Goal: Register for event/course

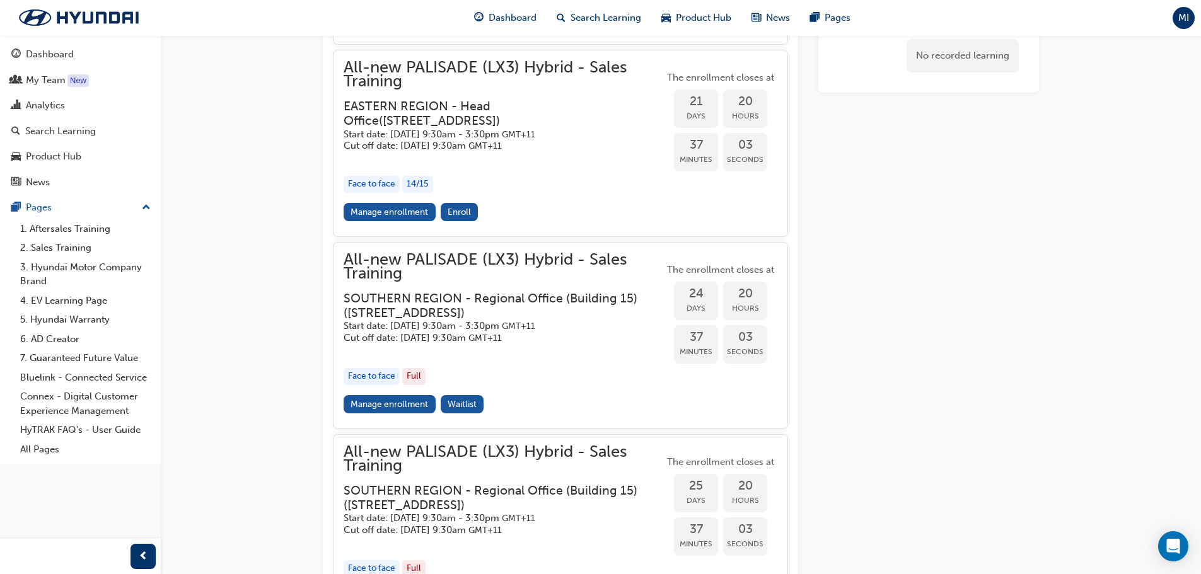
scroll to position [1891, 0]
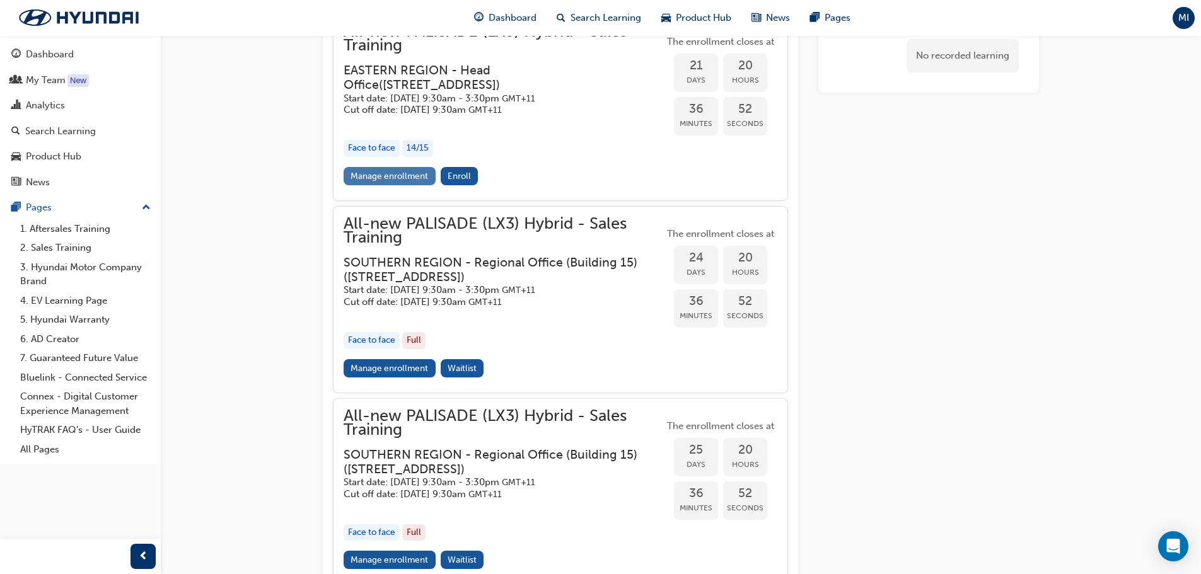
click at [423, 185] on link "Manage enrollment" at bounding box center [390, 176] width 92 height 18
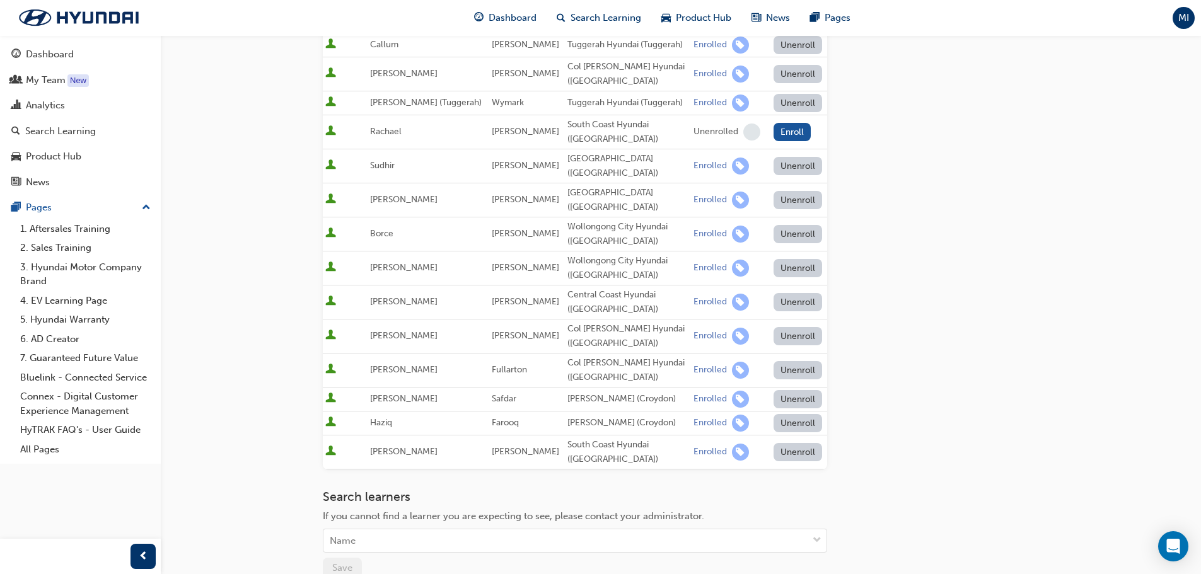
scroll to position [378, 0]
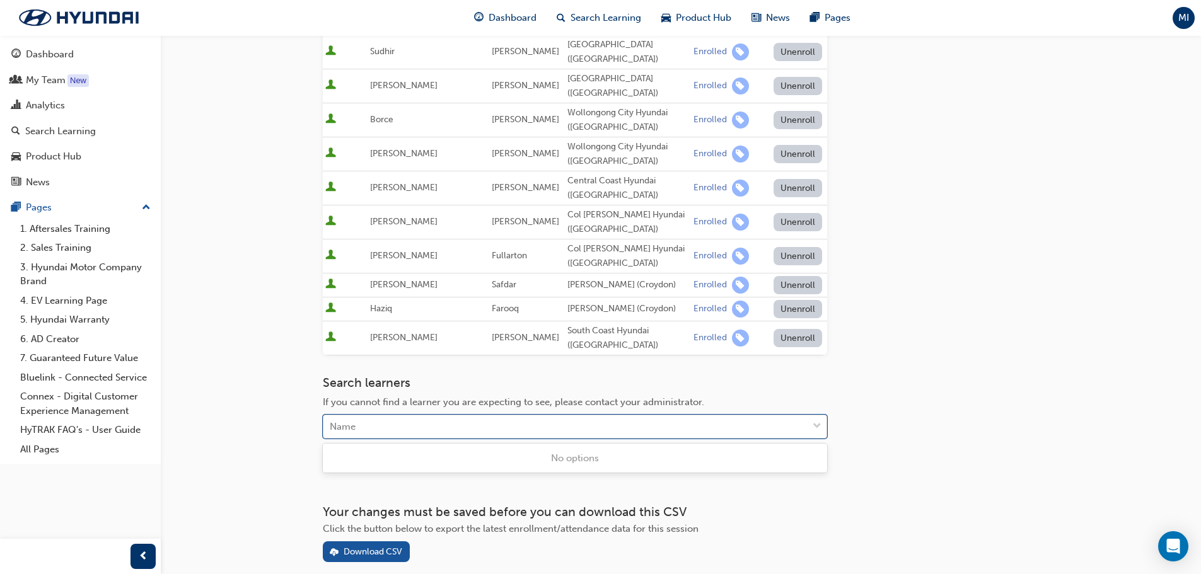
click at [485, 428] on div "Name" at bounding box center [565, 427] width 484 height 22
type input "kirs"
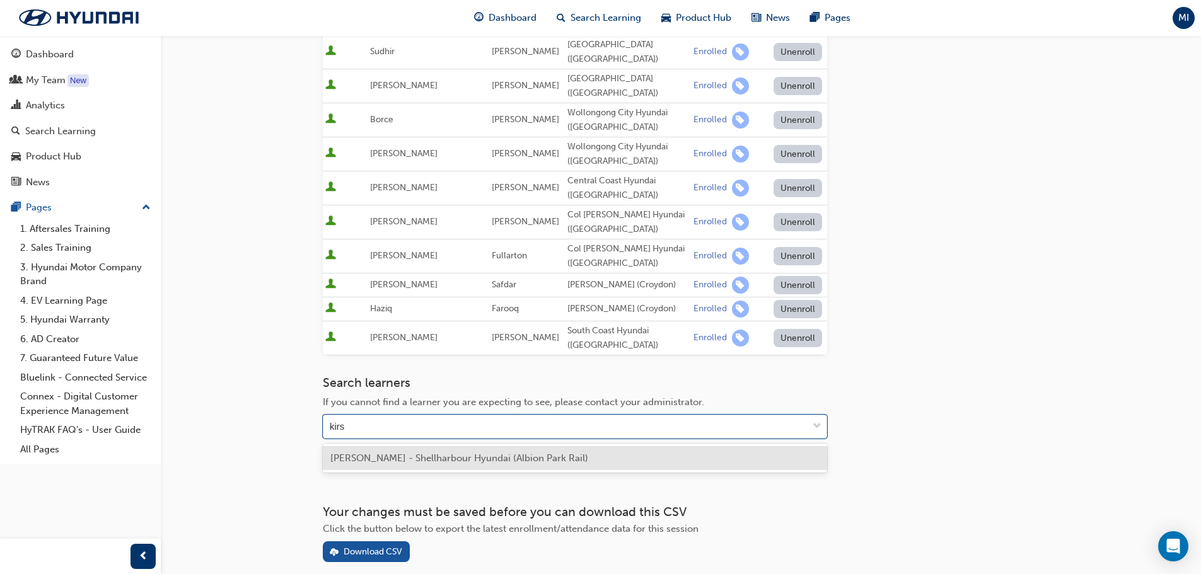
click at [494, 462] on span "[PERSON_NAME] - Shellharbour Hyundai (Albion Park Rail)" at bounding box center [459, 458] width 258 height 11
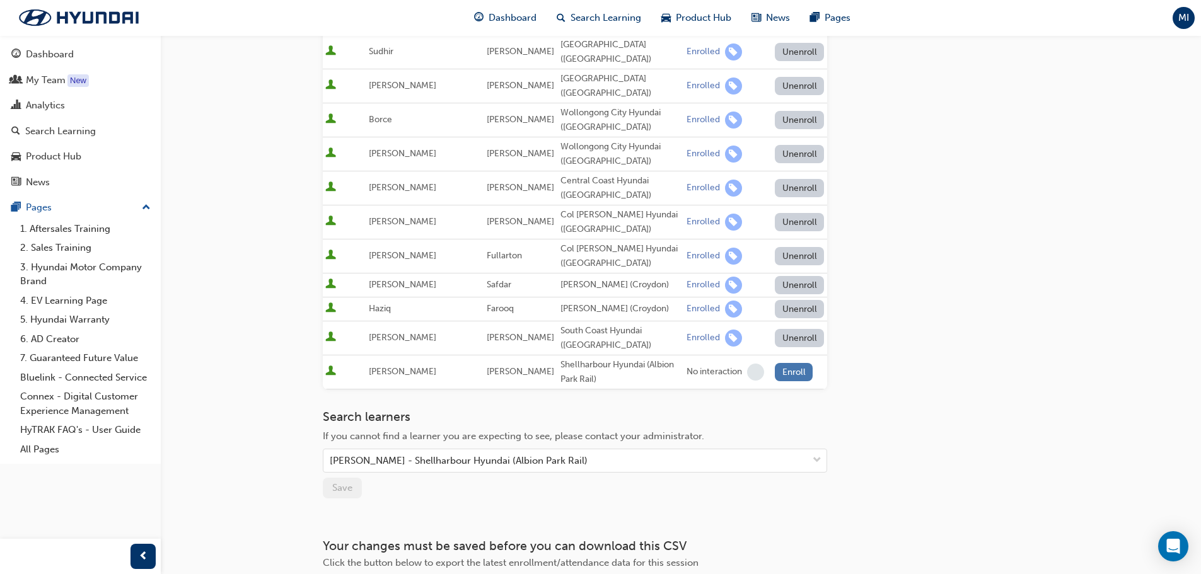
click at [785, 375] on button "Enroll" at bounding box center [794, 372] width 38 height 18
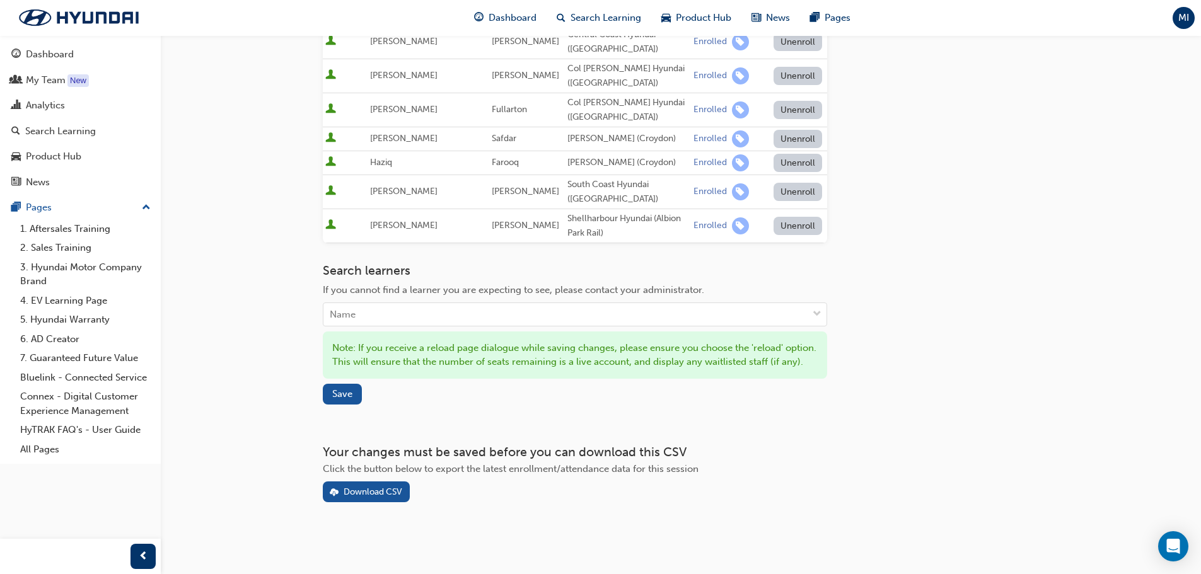
scroll to position [539, 0]
click at [349, 392] on span "Save" at bounding box center [342, 393] width 20 height 11
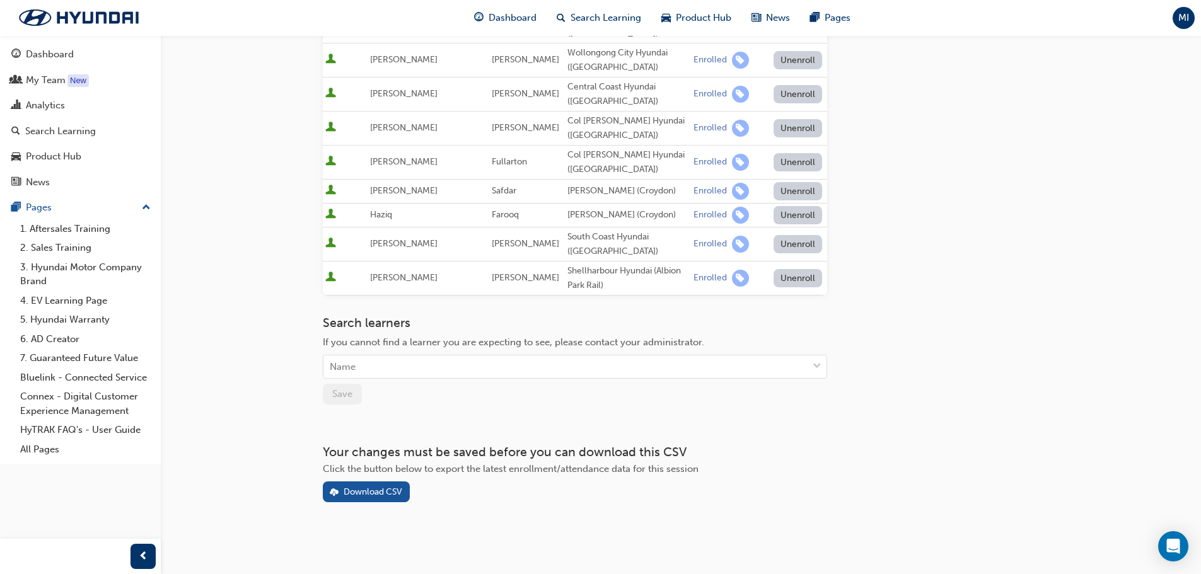
scroll to position [472, 0]
click at [530, 366] on div "Name" at bounding box center [565, 367] width 484 height 22
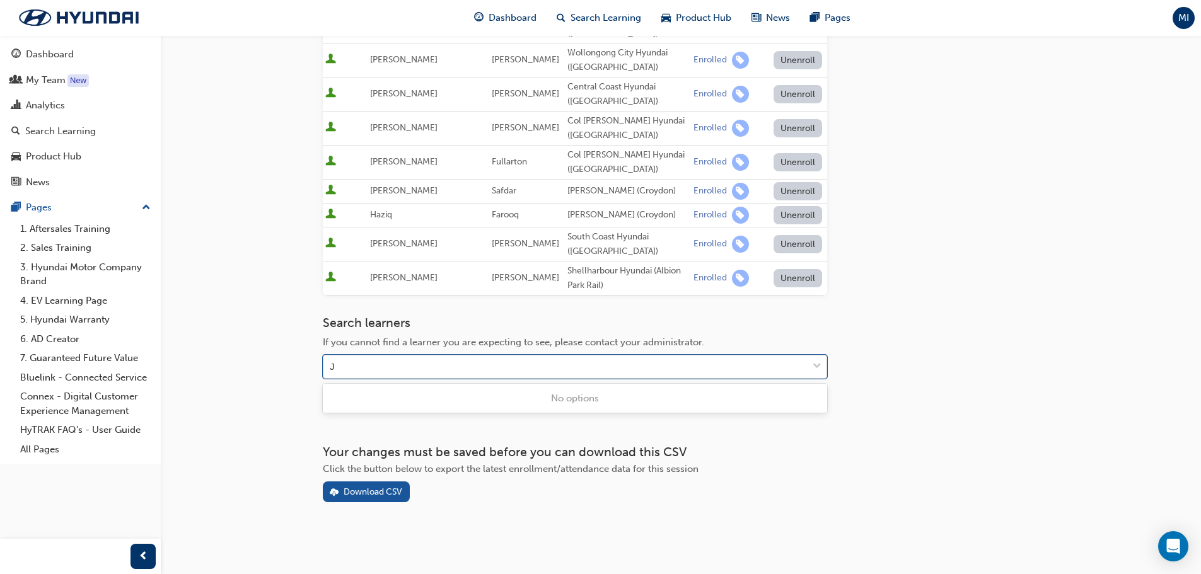
type input "[PERSON_NAME]"
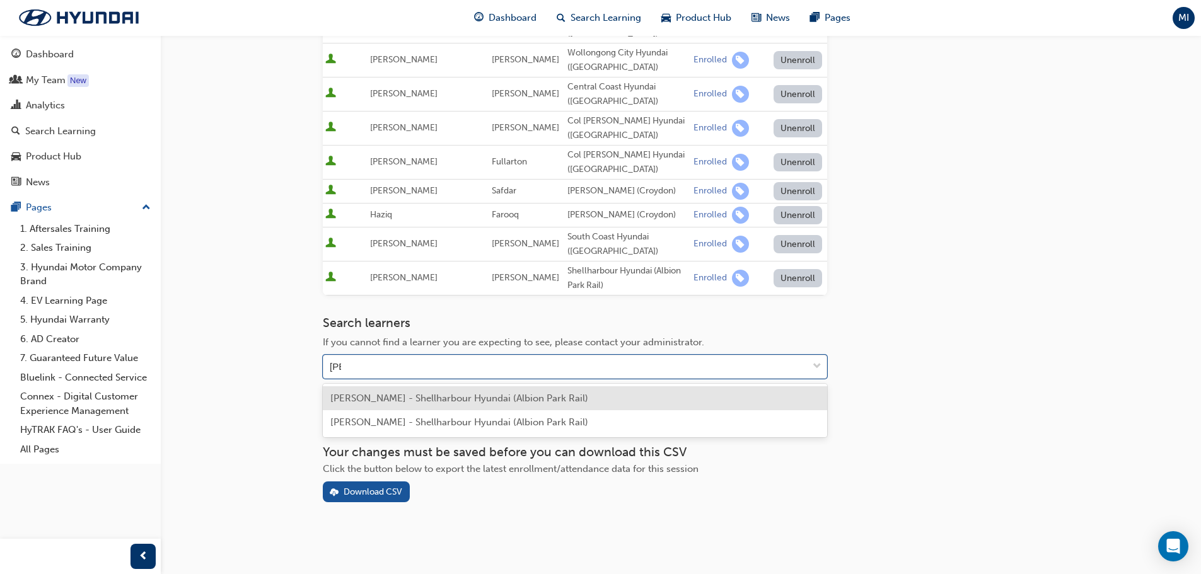
click at [527, 396] on span "[PERSON_NAME] - Shellharbour Hyundai (Albion Park Rail)" at bounding box center [459, 398] width 258 height 11
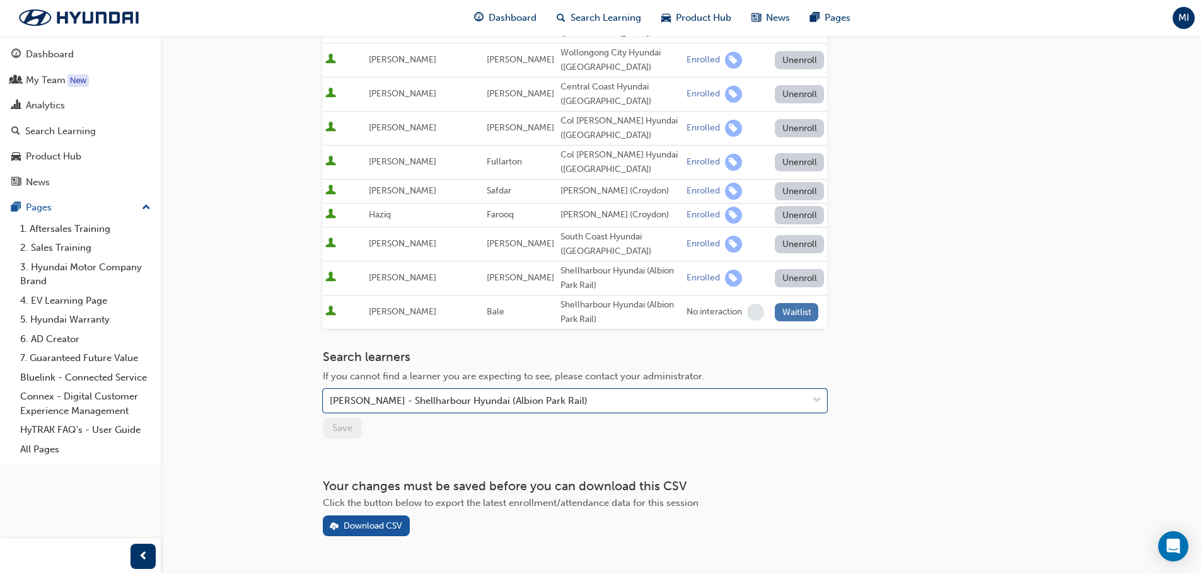
click at [793, 316] on button "Waitlist" at bounding box center [797, 312] width 44 height 18
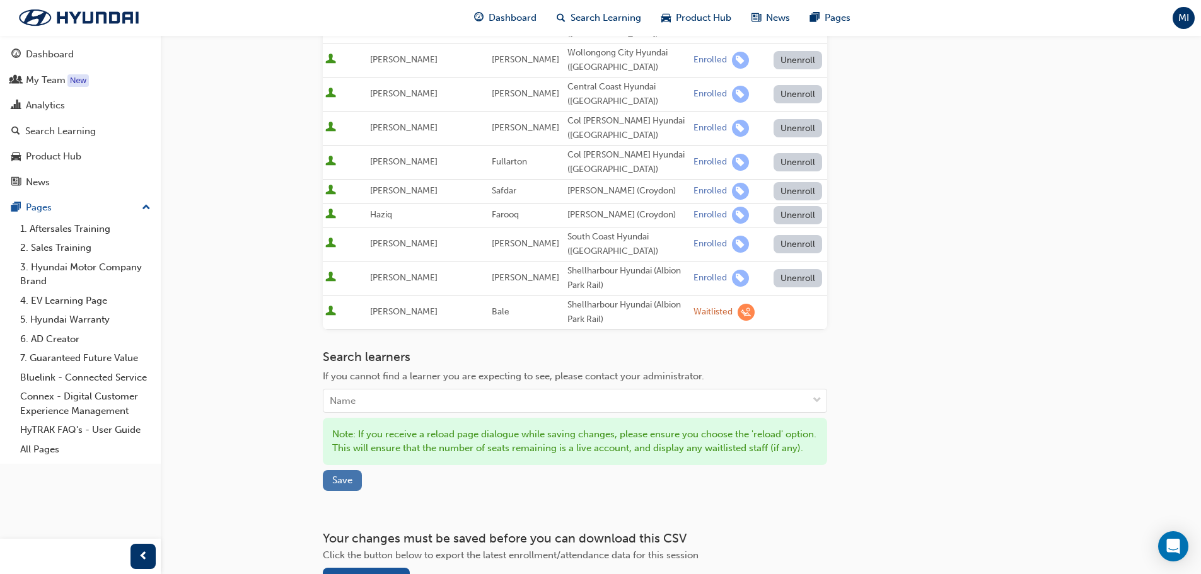
click at [337, 486] on span "Save" at bounding box center [342, 480] width 20 height 11
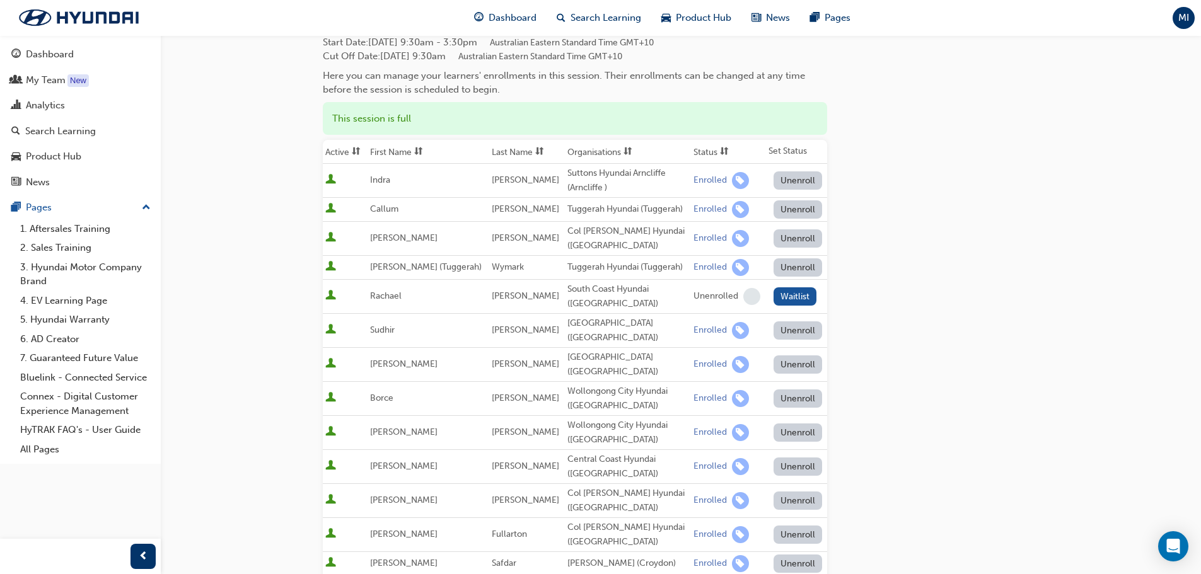
scroll to position [0, 0]
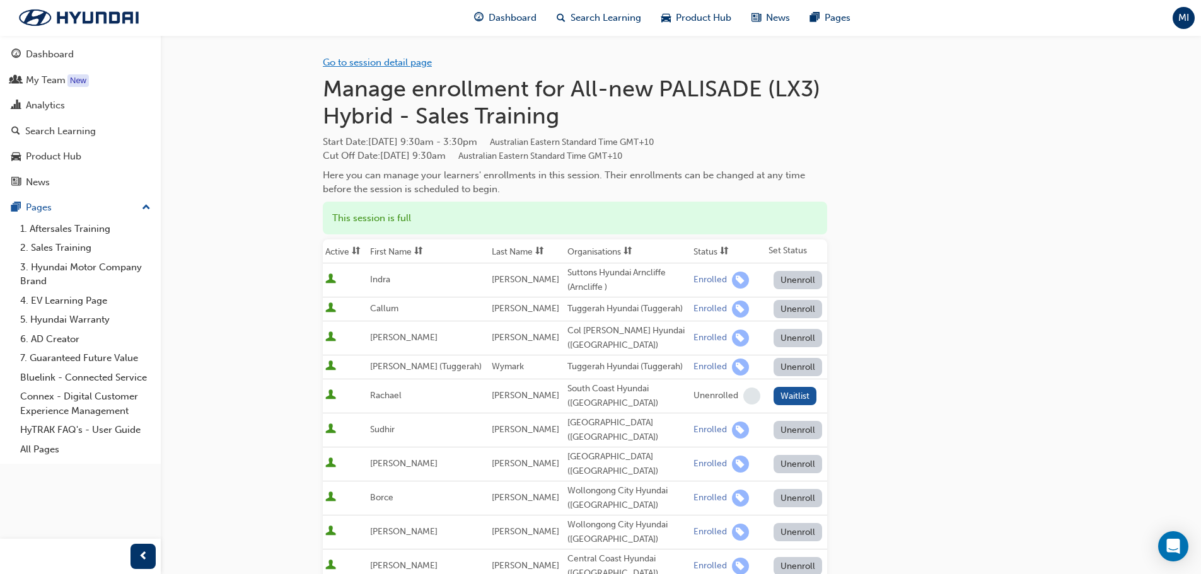
click at [416, 63] on link "Go to session detail page" at bounding box center [377, 62] width 109 height 11
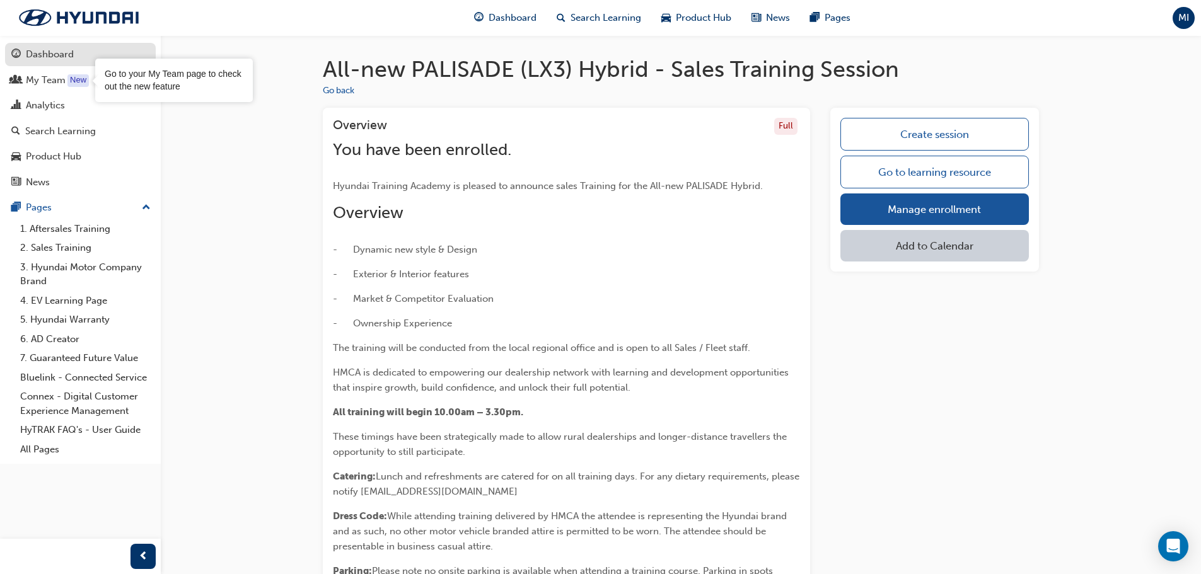
click at [64, 59] on div "Dashboard" at bounding box center [50, 54] width 48 height 15
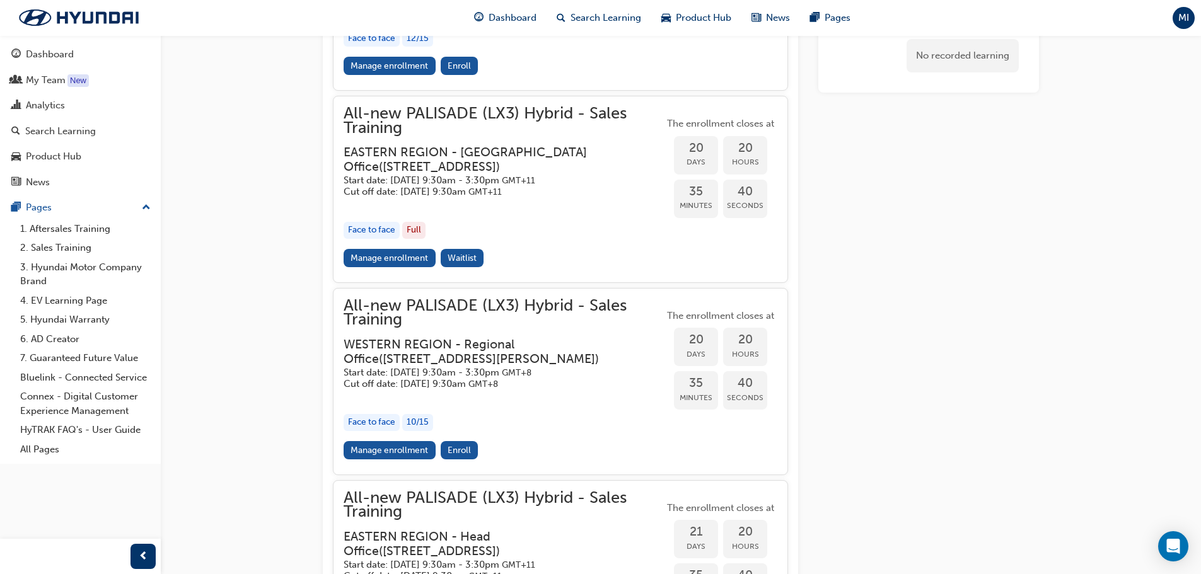
scroll to position [1449, 0]
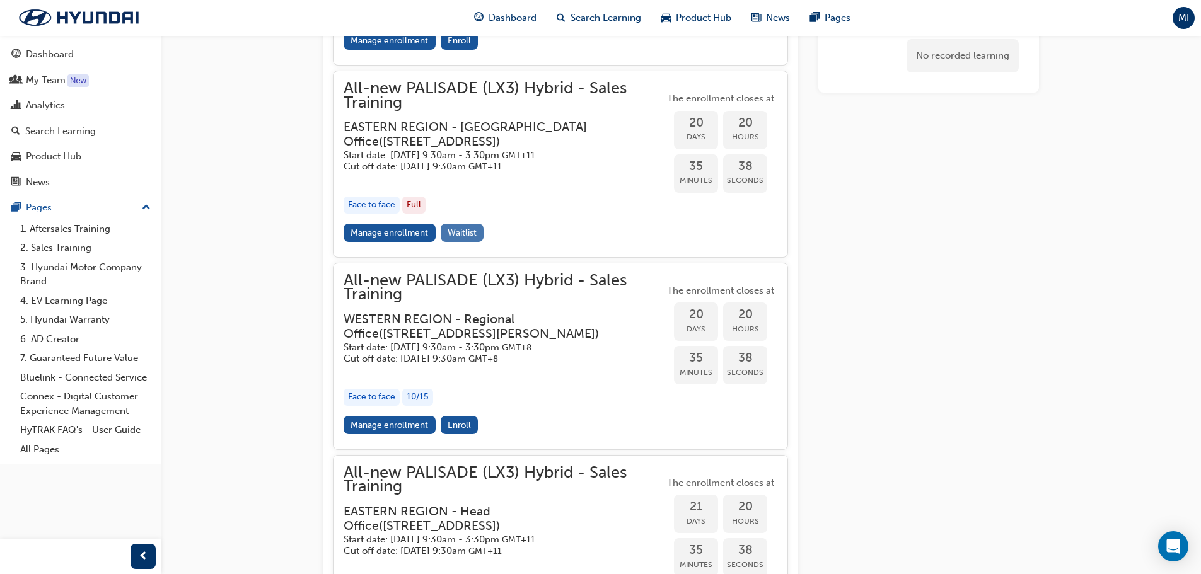
click at [458, 238] on span "Waitlist" at bounding box center [462, 233] width 29 height 11
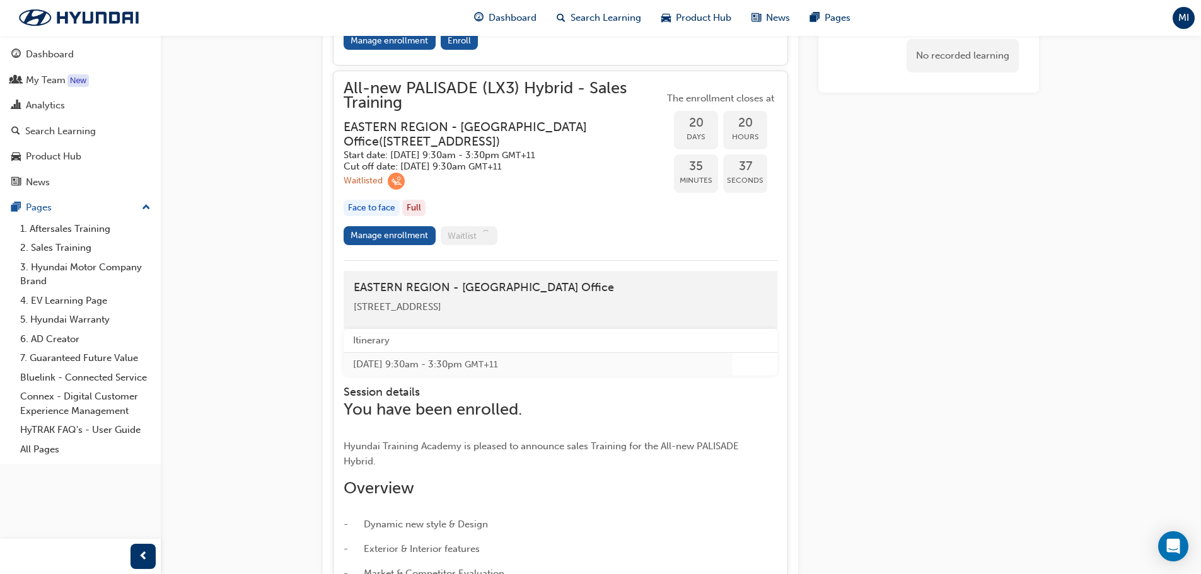
scroll to position [1507, 0]
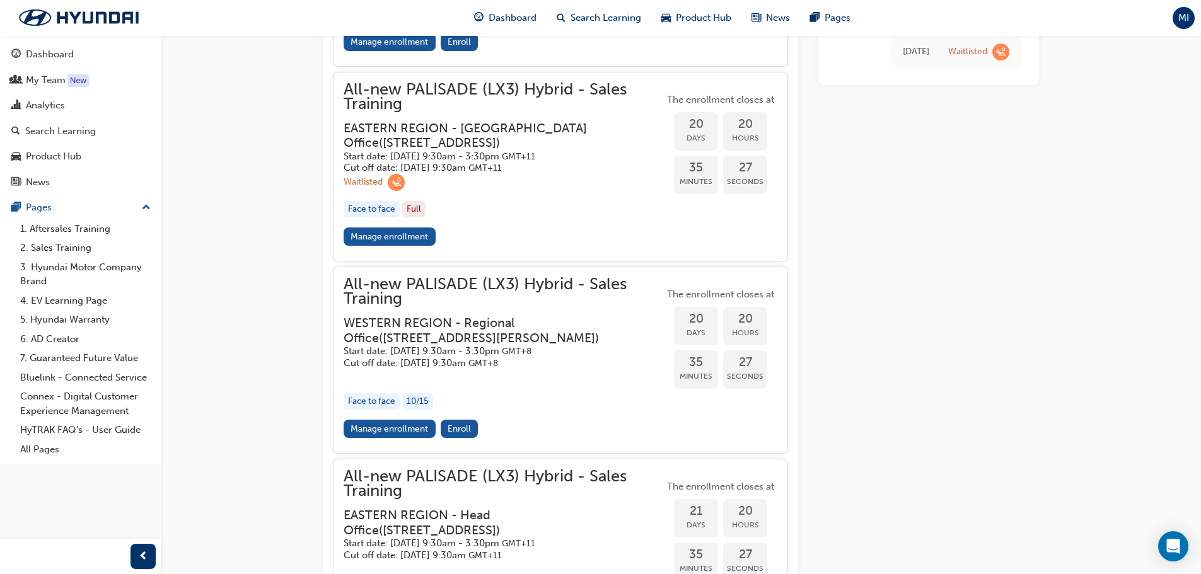
scroll to position [1449, 0]
click at [375, 245] on link "Manage enrollment" at bounding box center [390, 235] width 92 height 18
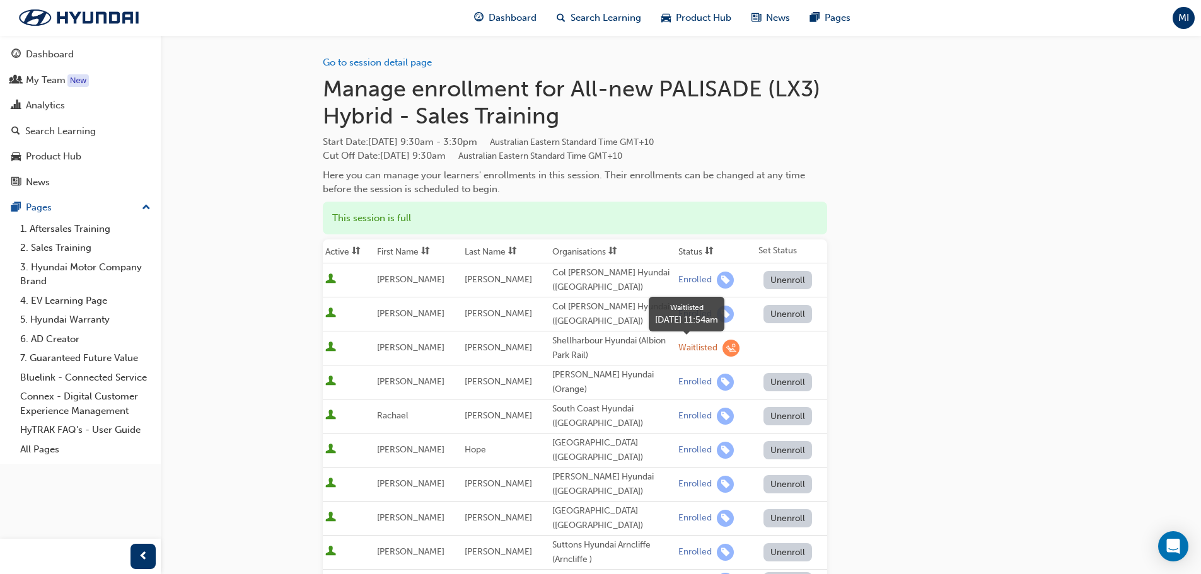
click at [723, 347] on span "learningRecordVerb_WAITLIST-icon" at bounding box center [731, 348] width 17 height 17
click at [676, 347] on td "Waitlisted" at bounding box center [716, 349] width 80 height 34
click at [679, 351] on div "Waitlisted" at bounding box center [698, 348] width 39 height 12
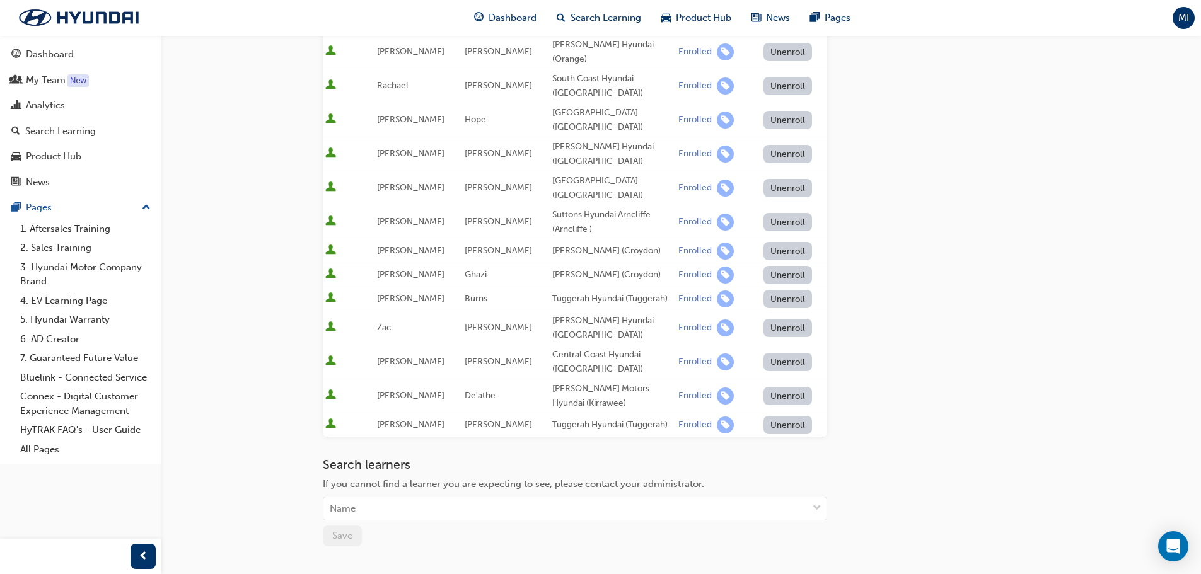
scroll to position [441, 0]
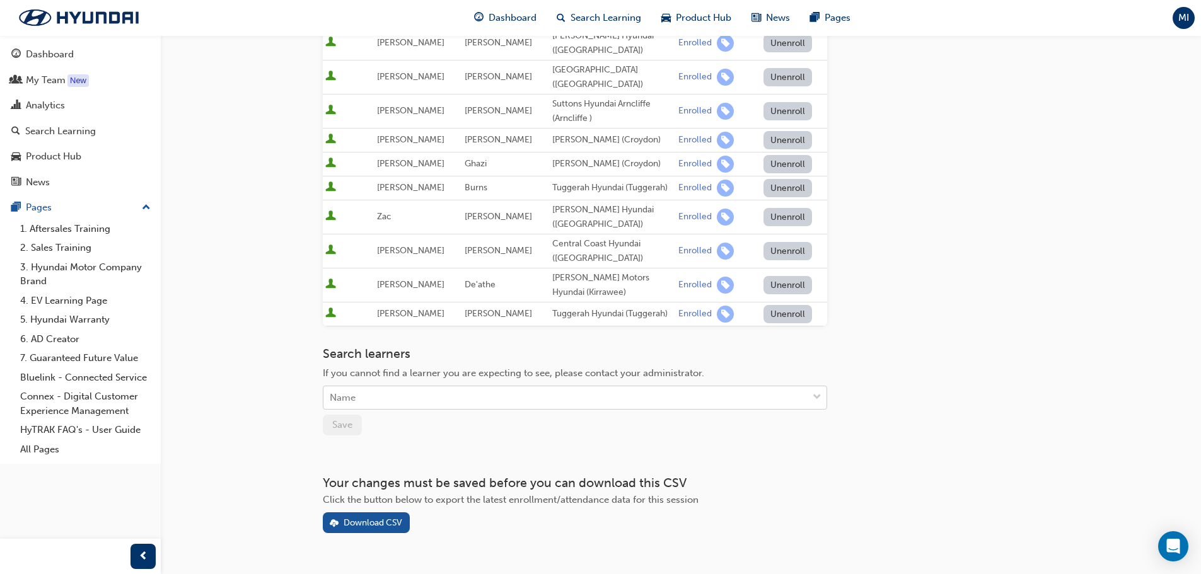
click at [664, 387] on div "Name" at bounding box center [565, 398] width 484 height 22
type input "sar"
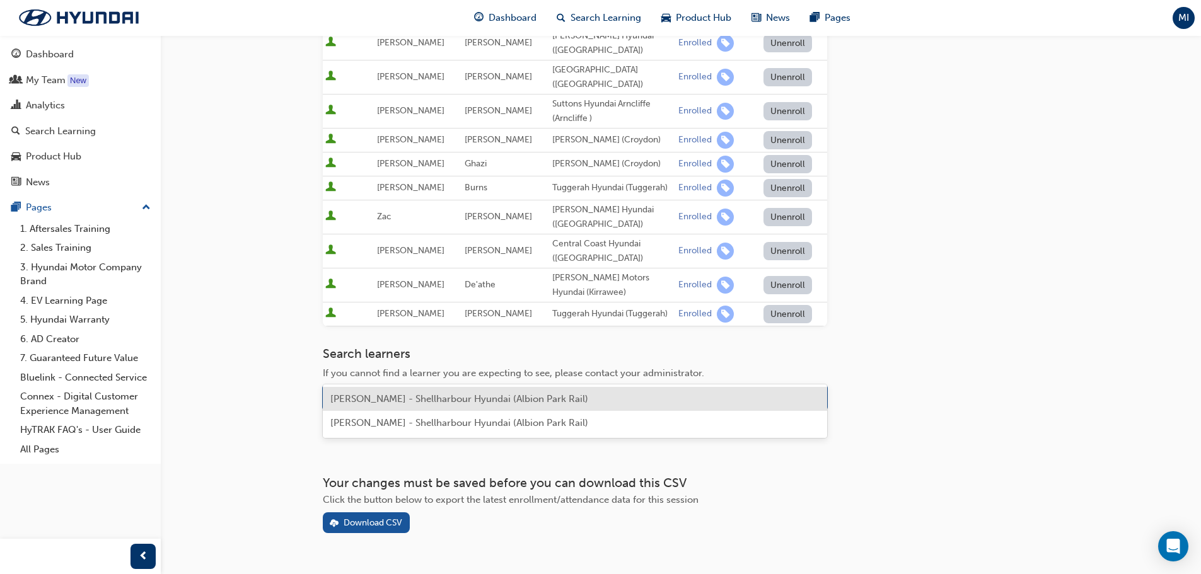
click at [646, 387] on div "Sarah Aboushadi - Shellharbour Hyundai (Albion Park Rail)" at bounding box center [575, 399] width 504 height 25
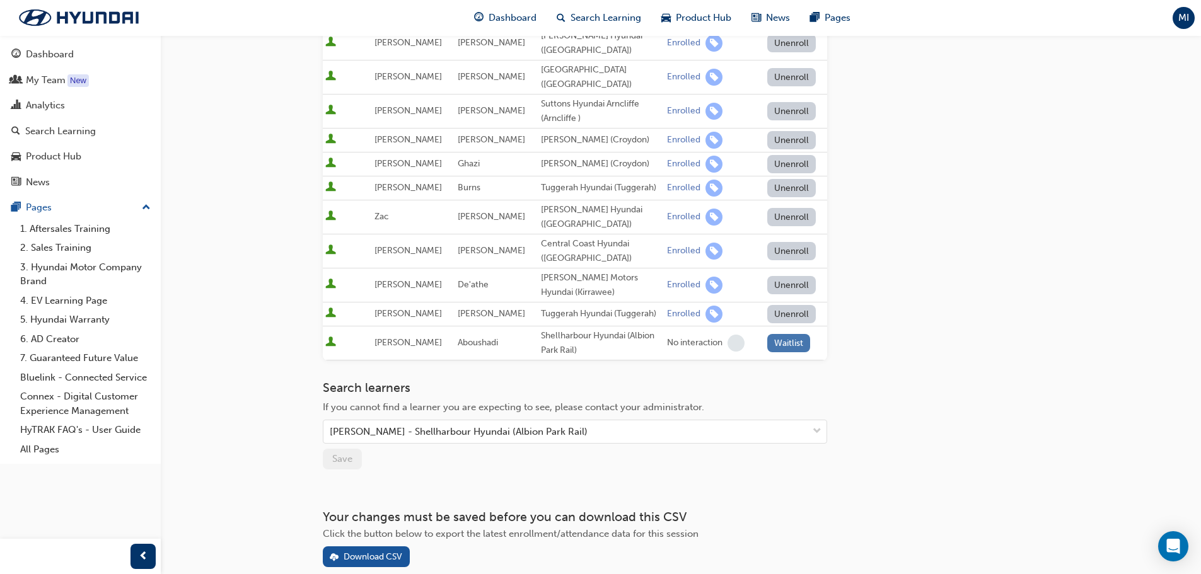
click at [778, 334] on button "Waitlist" at bounding box center [789, 343] width 44 height 18
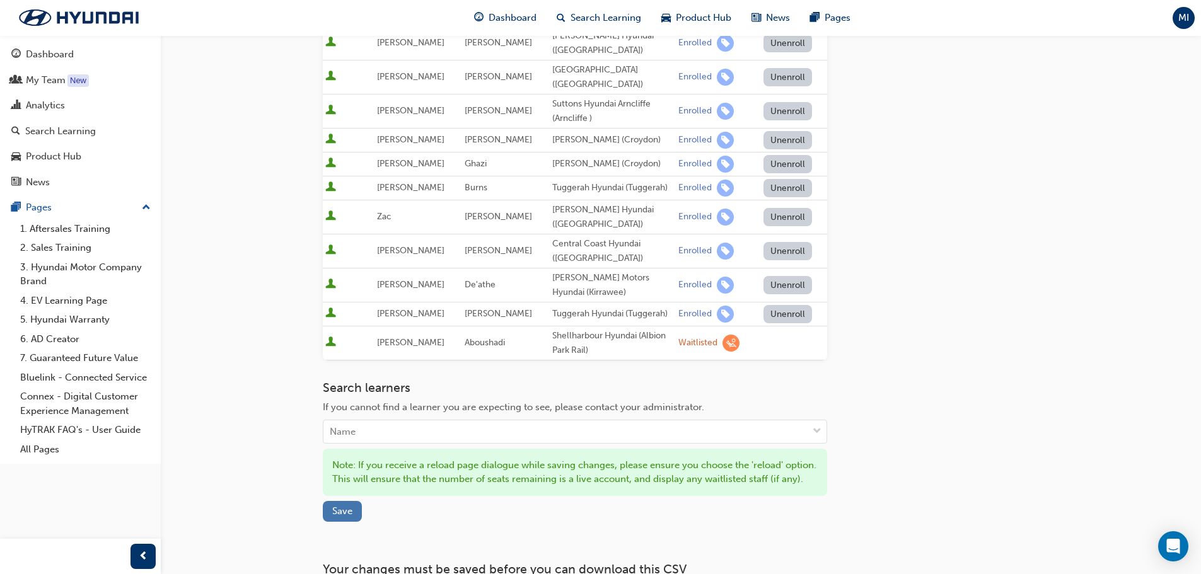
click at [347, 506] on span "Save" at bounding box center [342, 511] width 20 height 11
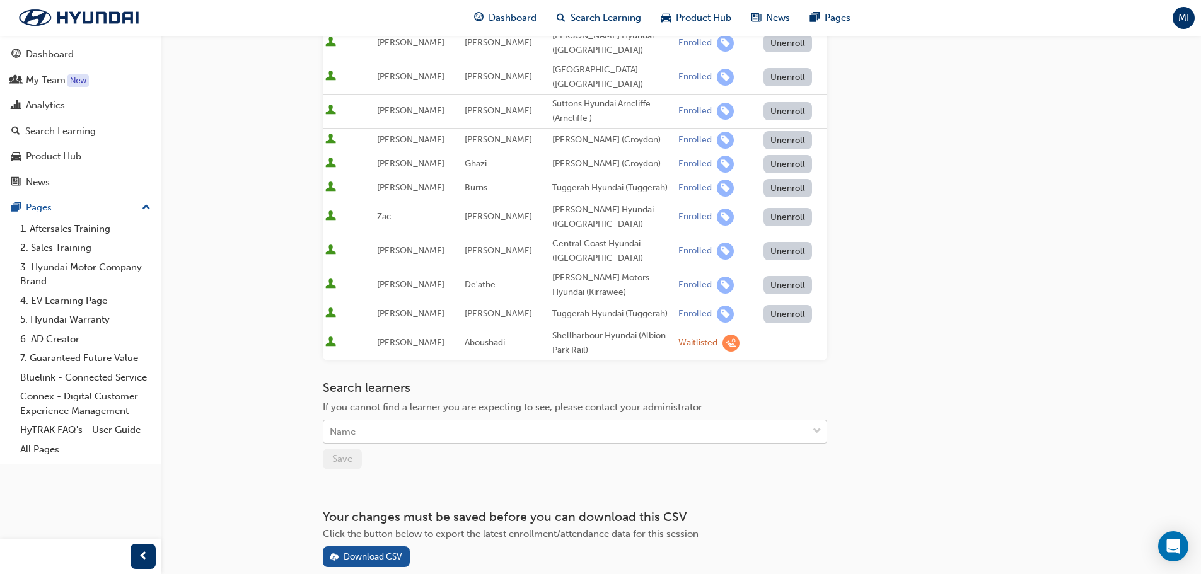
click at [587, 421] on div "Name" at bounding box center [565, 432] width 484 height 22
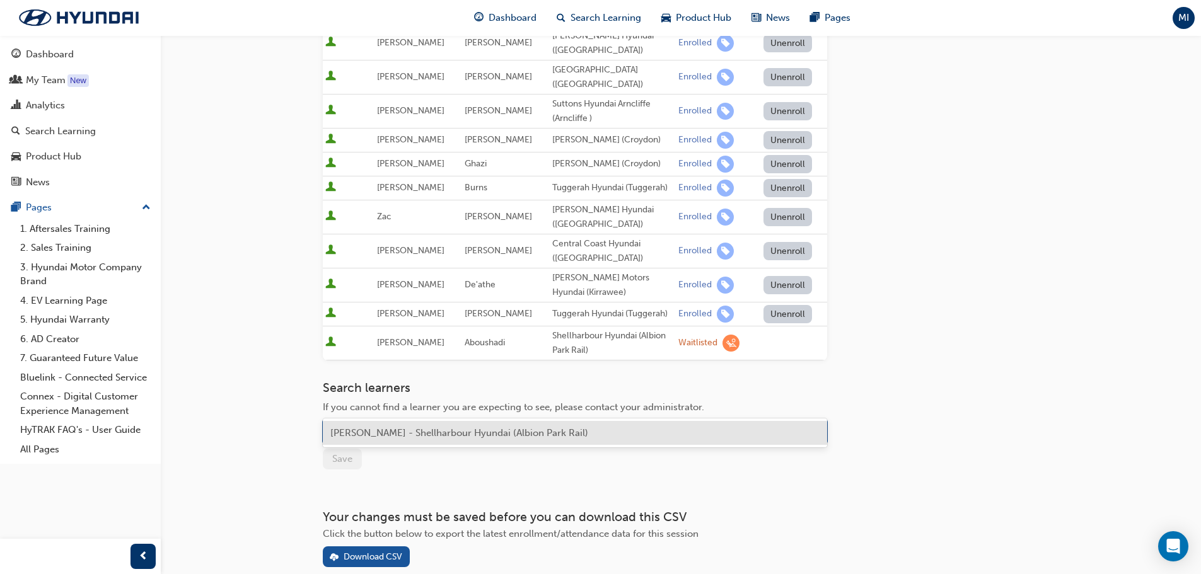
type input "melanie"
click at [590, 430] on div "Melanie Ingham - Shellharbour Hyundai (Albion Park Rail)" at bounding box center [575, 433] width 504 height 25
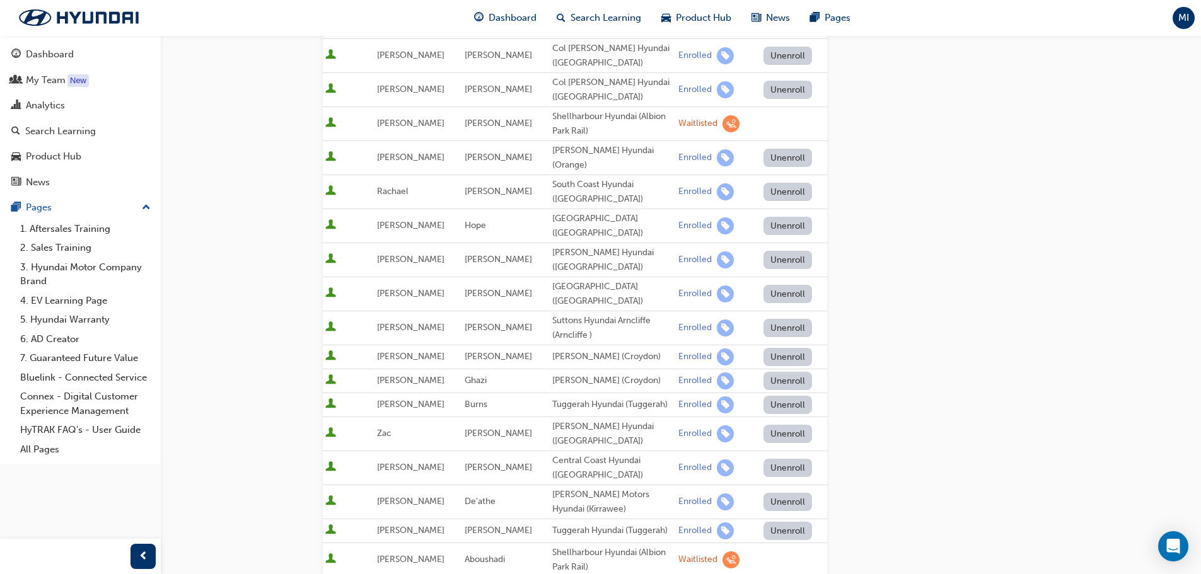
scroll to position [476, 0]
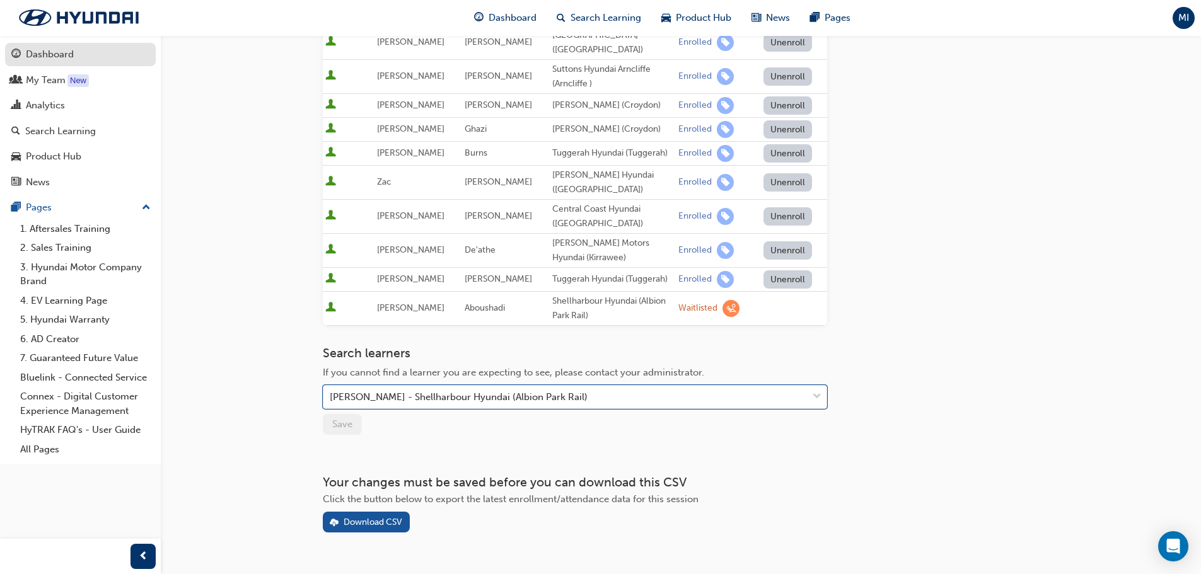
click at [48, 54] on div "Dashboard" at bounding box center [50, 54] width 48 height 15
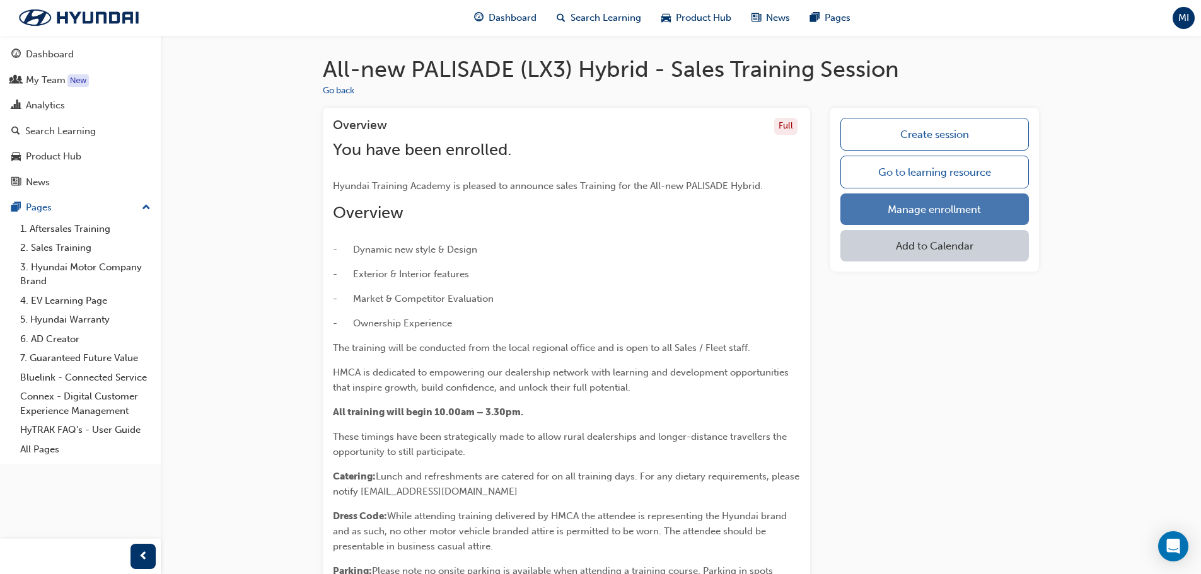
click at [961, 213] on link "Manage enrollment" at bounding box center [935, 210] width 189 height 32
